Goal: Task Accomplishment & Management: Manage account settings

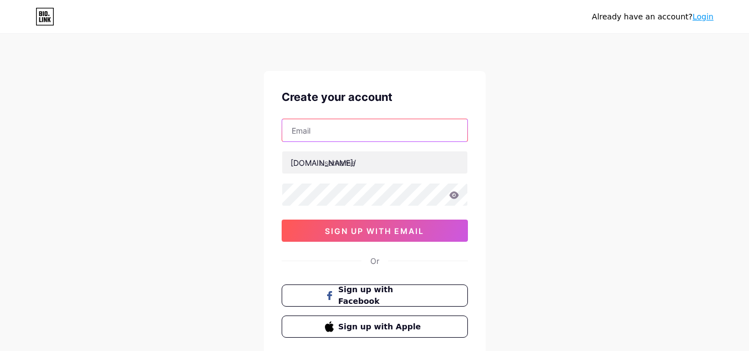
click at [353, 136] on input "text" at bounding box center [374, 130] width 185 height 22
type input "[EMAIL_ADDRESS][DOMAIN_NAME]"
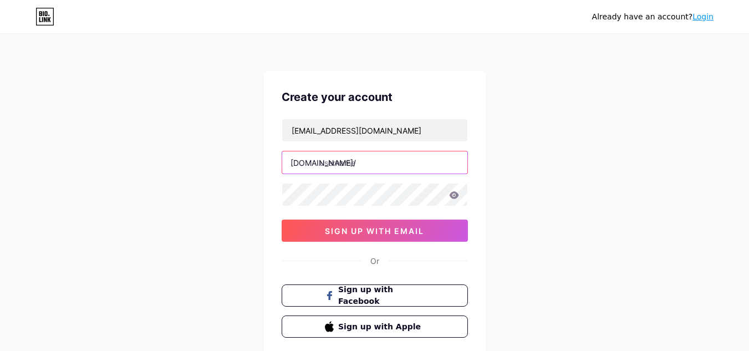
click at [364, 165] on input "text" at bounding box center [374, 162] width 185 height 22
click at [699, 21] on link "Login" at bounding box center [702, 16] width 21 height 9
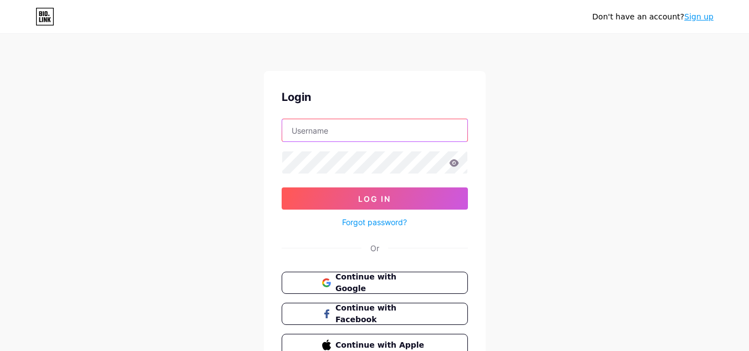
click at [350, 129] on input "text" at bounding box center [374, 130] width 185 height 22
type input "[EMAIL_ADDRESS][DOMAIN_NAME]"
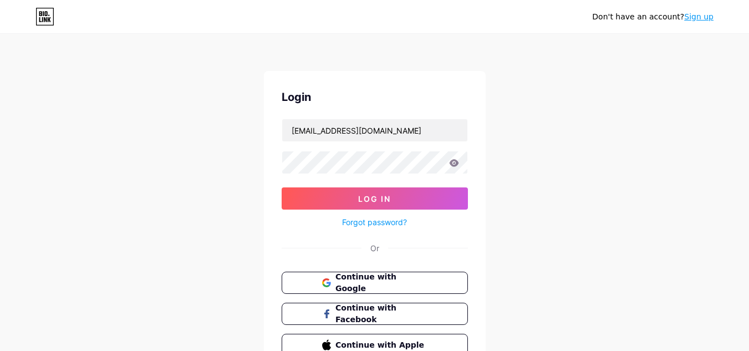
drag, startPoint x: 371, startPoint y: 140, endPoint x: 695, endPoint y: 244, distance: 340.1
click at [695, 244] on div "Don't have an account? Sign up Login farhadurrahman.help4@gmail.com Log In Forg…" at bounding box center [374, 204] width 749 height 409
click at [380, 280] on span "Continue with Google" at bounding box center [381, 283] width 93 height 24
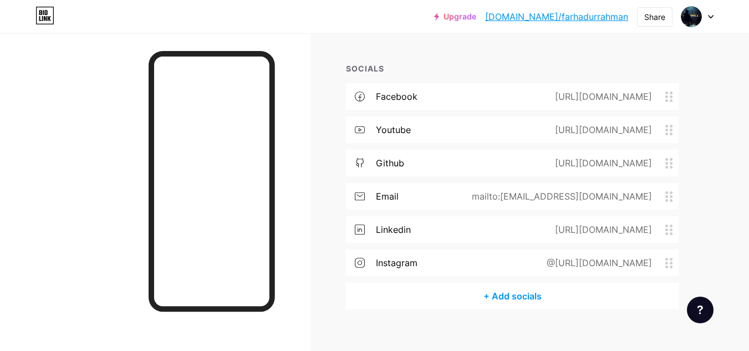
scroll to position [134, 0]
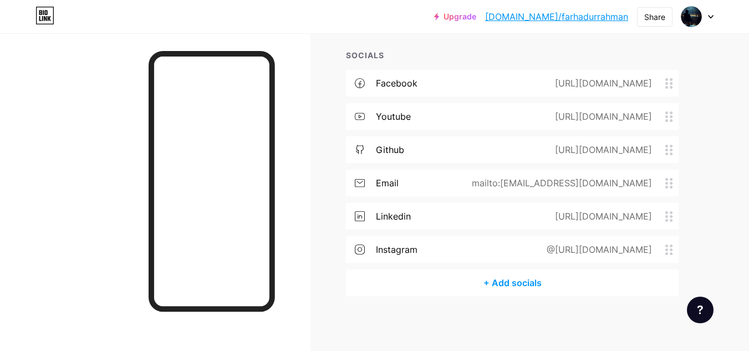
click at [562, 19] on link "[DOMAIN_NAME]/farhadurrahman" at bounding box center [556, 16] width 143 height 13
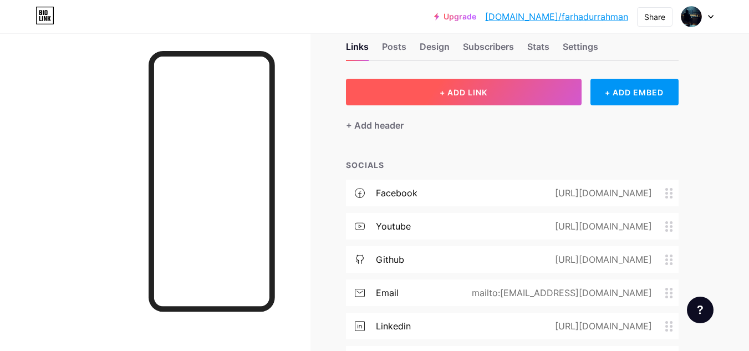
scroll to position [23, 0]
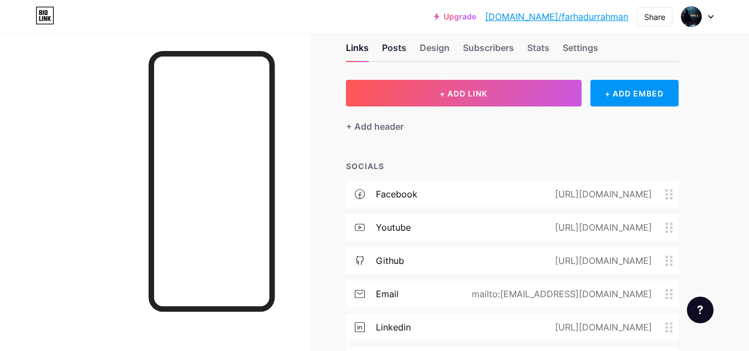
click at [393, 46] on div "Posts" at bounding box center [394, 51] width 24 height 20
click at [426, 47] on div "Links Posts Design Subscribers Stats Settings" at bounding box center [512, 42] width 333 height 39
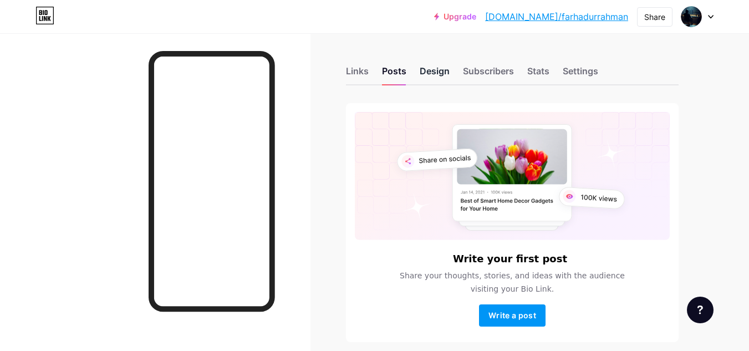
click at [435, 74] on div "Design" at bounding box center [435, 74] width 30 height 20
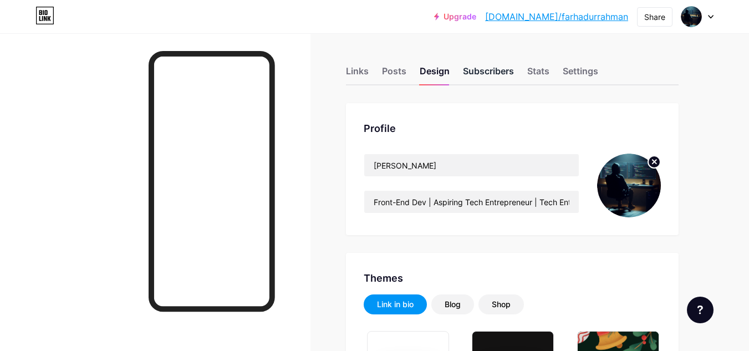
click at [494, 65] on div "Subscribers" at bounding box center [488, 74] width 51 height 20
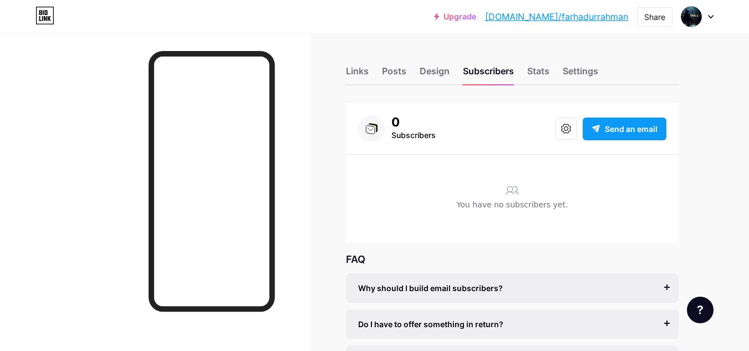
click at [610, 126] on span "Send an email" at bounding box center [631, 129] width 53 height 12
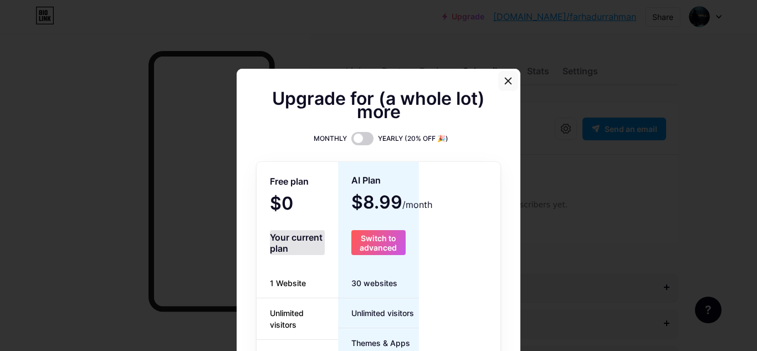
click at [509, 83] on div at bounding box center [508, 81] width 20 height 20
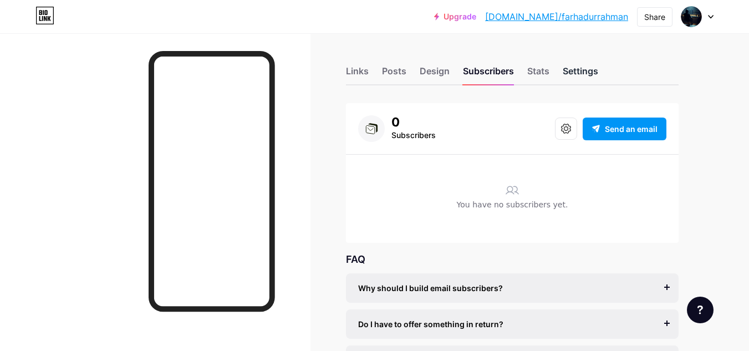
click at [585, 71] on div "Settings" at bounding box center [580, 74] width 35 height 20
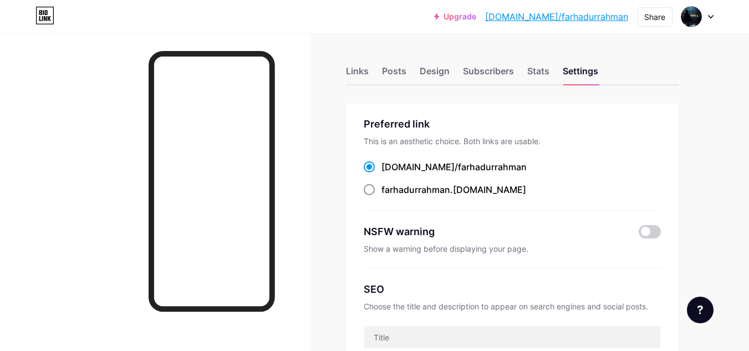
click at [421, 190] on span "farhadurrahman" at bounding box center [415, 189] width 69 height 11
click at [389, 196] on input "farhadurrahman .[DOMAIN_NAME]" at bounding box center [384, 199] width 7 height 7
radio input "true"
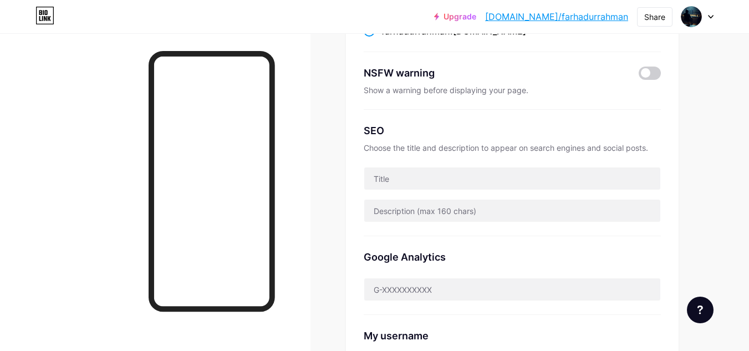
scroll to position [55, 0]
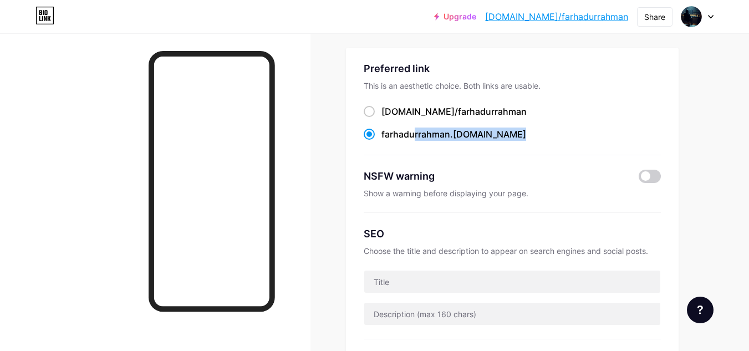
drag, startPoint x: 499, startPoint y: 137, endPoint x: 412, endPoint y: 134, distance: 87.1
click at [412, 134] on div "farhadurrahman .[DOMAIN_NAME]" at bounding box center [512, 134] width 297 height 14
click at [414, 133] on span "farhadurrahman" at bounding box center [415, 134] width 69 height 11
click at [389, 141] on input "farhadurrahman .[DOMAIN_NAME]" at bounding box center [384, 144] width 7 height 7
click at [406, 133] on span "farhadurrahman" at bounding box center [415, 134] width 69 height 11
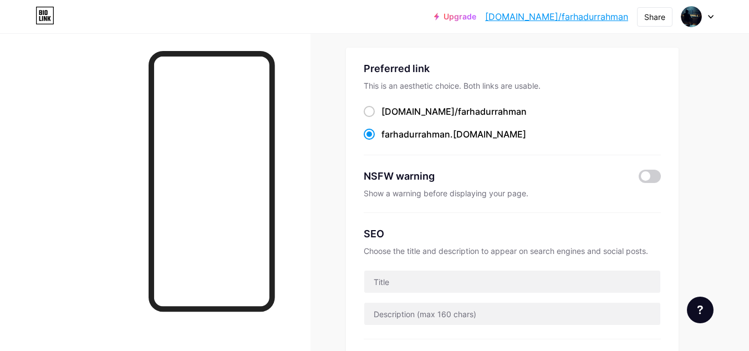
click at [389, 141] on input "farhadurrahman .[DOMAIN_NAME]" at bounding box center [384, 144] width 7 height 7
drag, startPoint x: 523, startPoint y: 137, endPoint x: 380, endPoint y: 134, distance: 143.6
click at [380, 134] on div "farhadurrahman .[DOMAIN_NAME]" at bounding box center [512, 134] width 297 height 14
copy label "farhadurrahman .[DOMAIN_NAME]"
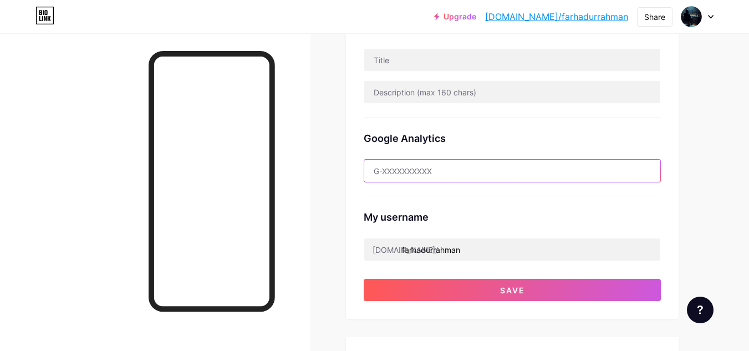
click at [433, 172] on input "text" at bounding box center [512, 171] width 296 height 22
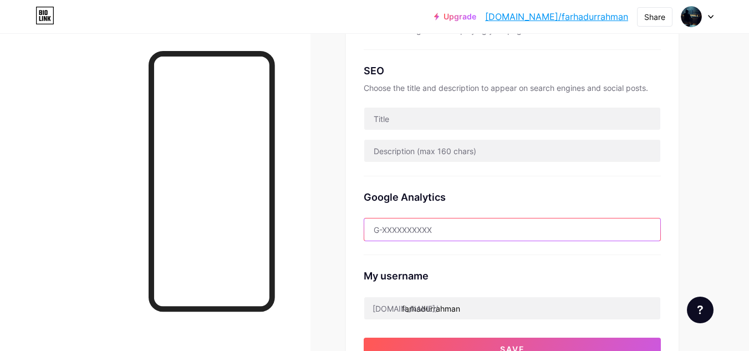
scroll to position [166, 0]
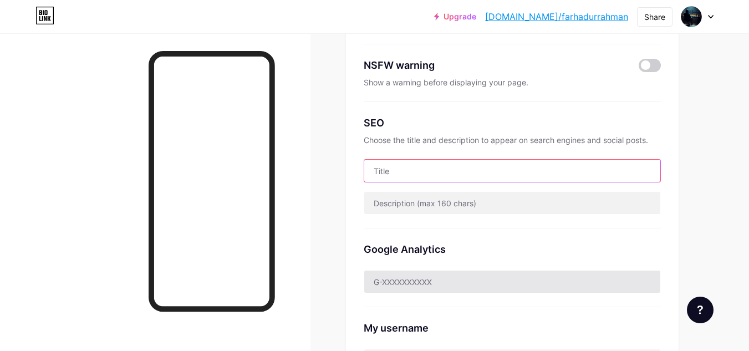
click at [432, 172] on input "text" at bounding box center [512, 171] width 296 height 22
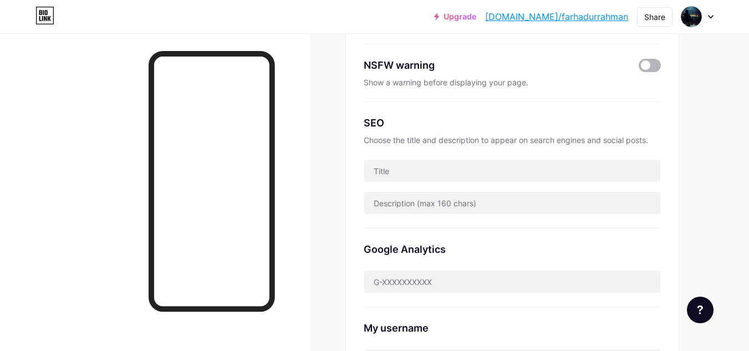
click at [649, 65] on span at bounding box center [650, 65] width 22 height 13
click at [639, 68] on input "checkbox" at bounding box center [639, 68] width 0 height 0
click at [645, 68] on span at bounding box center [650, 65] width 22 height 13
click at [639, 68] on input "checkbox" at bounding box center [639, 68] width 0 height 0
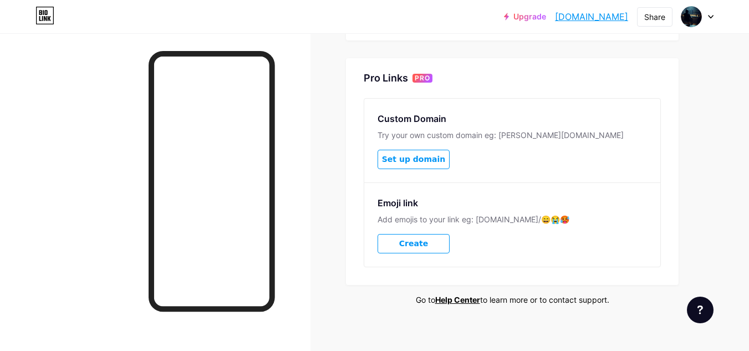
scroll to position [524, 0]
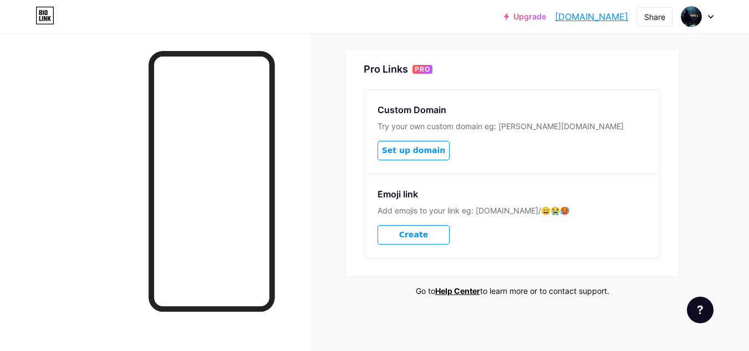
click at [432, 152] on span "Set up domain" at bounding box center [413, 150] width 63 height 9
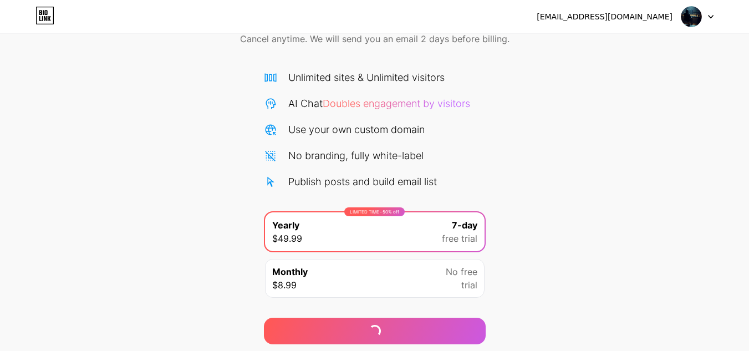
scroll to position [95, 0]
